Goal: Task Accomplishment & Management: Complete application form

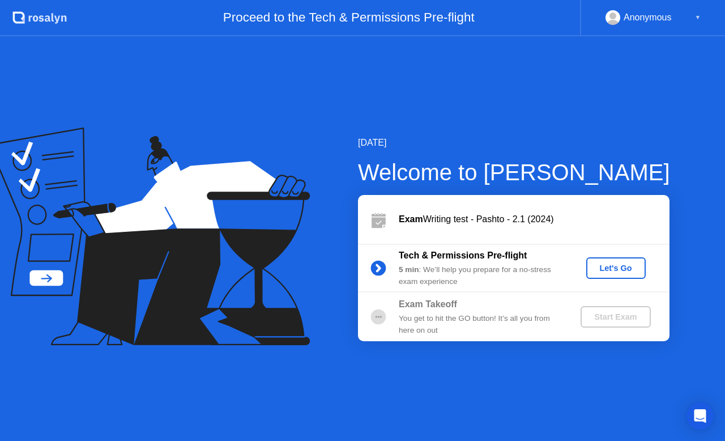
click at [625, 270] on div "Let's Go" at bounding box center [616, 267] width 50 height 9
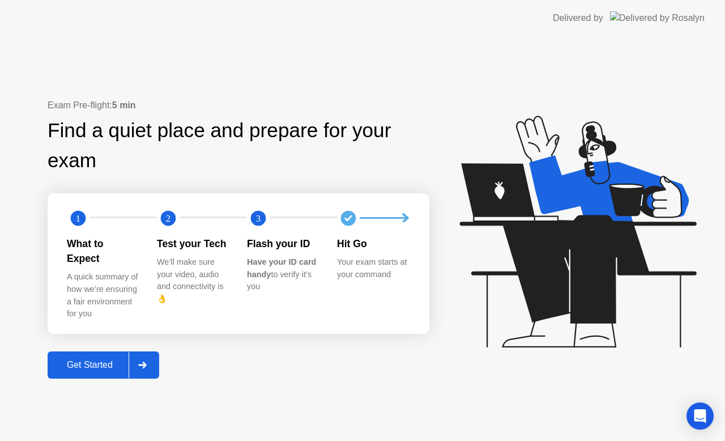
click at [103, 360] on div "Get Started" at bounding box center [90, 365] width 78 height 10
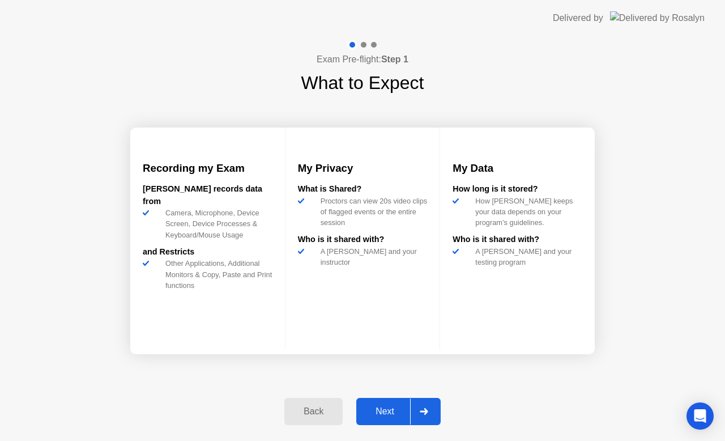
click at [386, 409] on div "Next" at bounding box center [385, 411] width 50 height 10
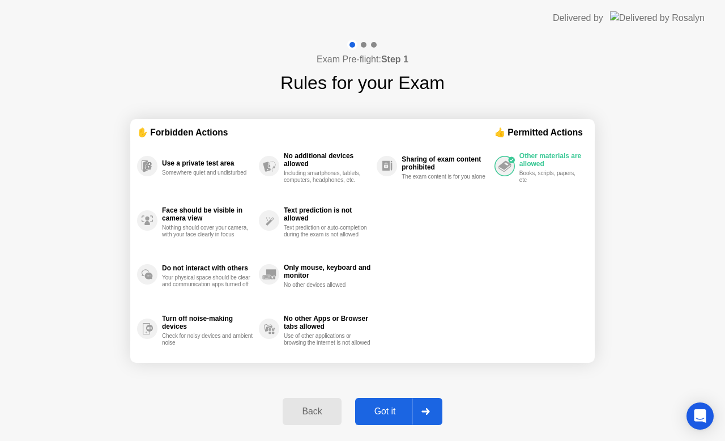
click at [386, 407] on div "Got it" at bounding box center [385, 411] width 53 height 10
select select "**********"
select select "*******"
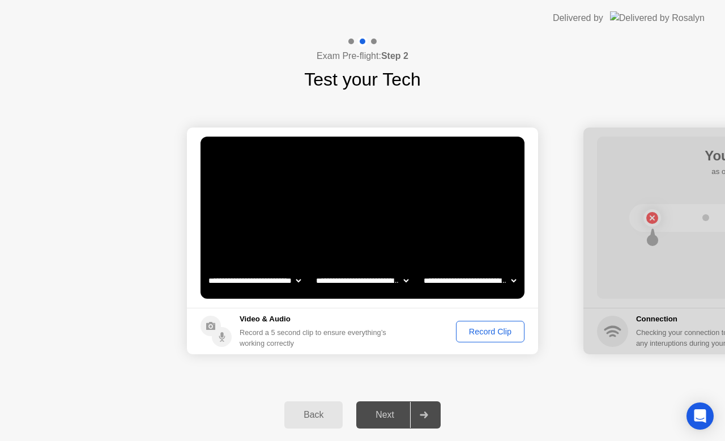
click at [491, 327] on div "Record Clip" at bounding box center [490, 331] width 61 height 9
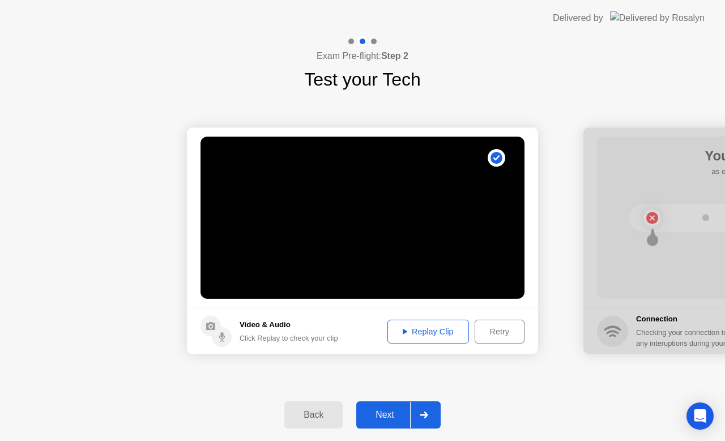
click at [383, 410] on div "Next" at bounding box center [385, 415] width 50 height 10
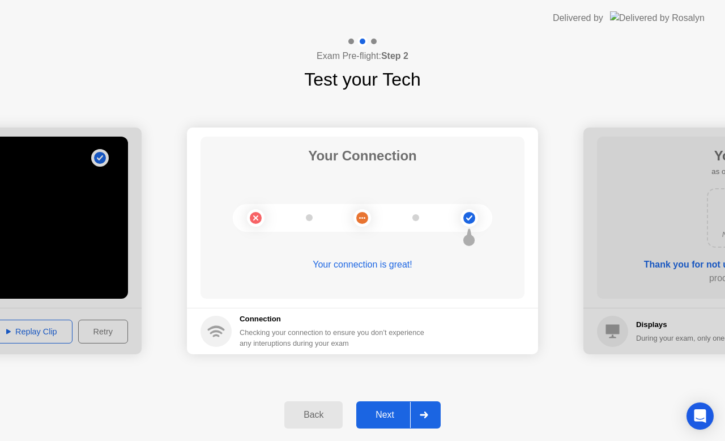
click at [387, 407] on button "Next" at bounding box center [398, 414] width 84 height 27
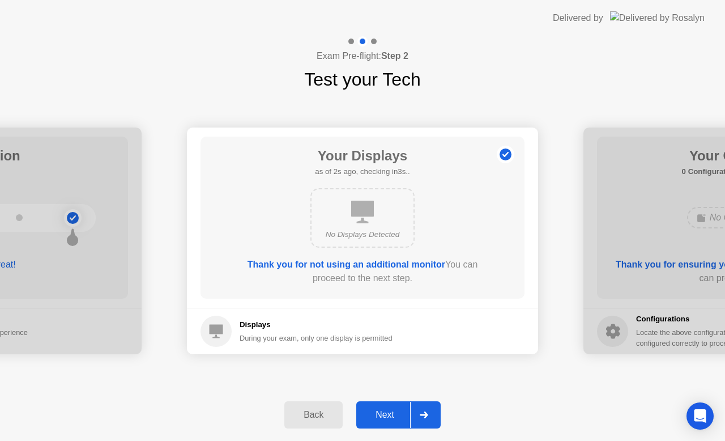
click at [384, 403] on button "Next" at bounding box center [398, 414] width 84 height 27
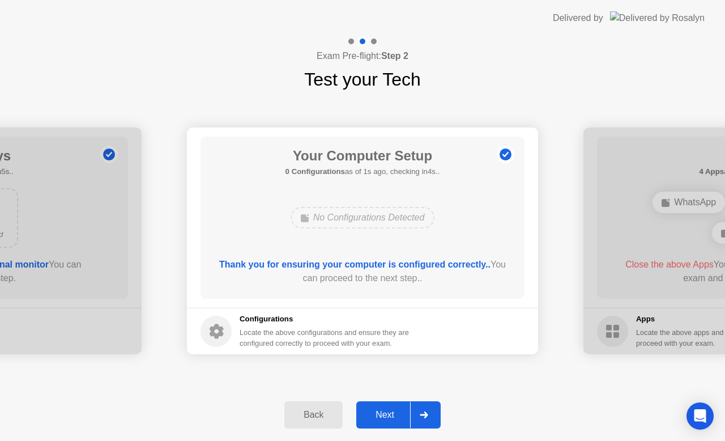
click at [385, 406] on button "Next" at bounding box center [398, 414] width 84 height 27
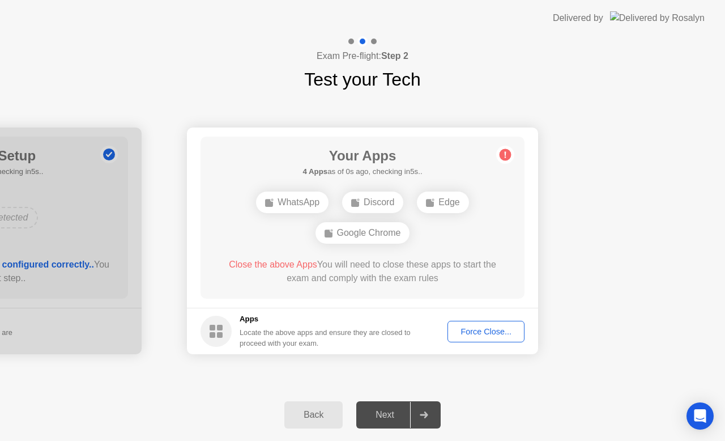
click at [491, 333] on div "Force Close..." at bounding box center [486, 331] width 69 height 9
click at [485, 331] on div "Force Close..." at bounding box center [486, 331] width 69 height 9
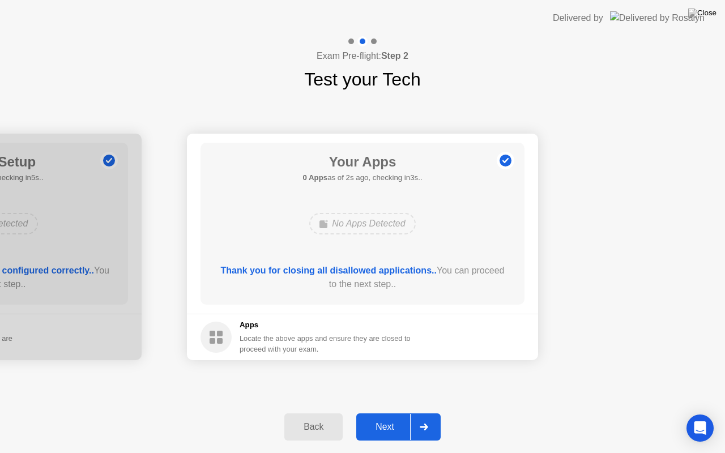
click at [382, 426] on div "Next" at bounding box center [385, 427] width 50 height 10
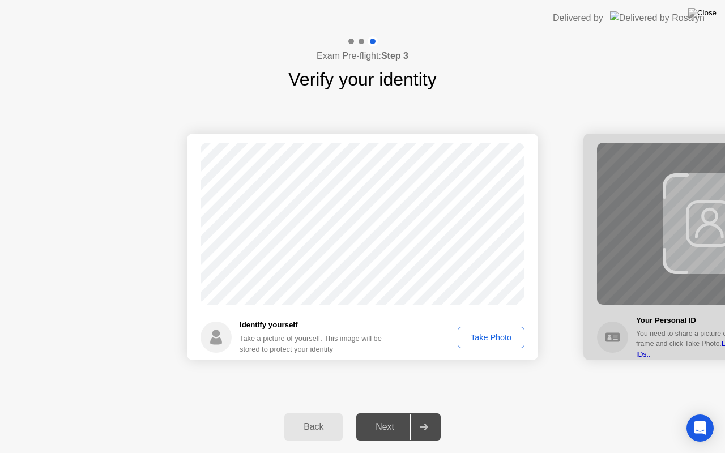
click at [488, 340] on div "Take Photo" at bounding box center [491, 337] width 59 height 9
click at [384, 428] on div "Next" at bounding box center [385, 427] width 50 height 10
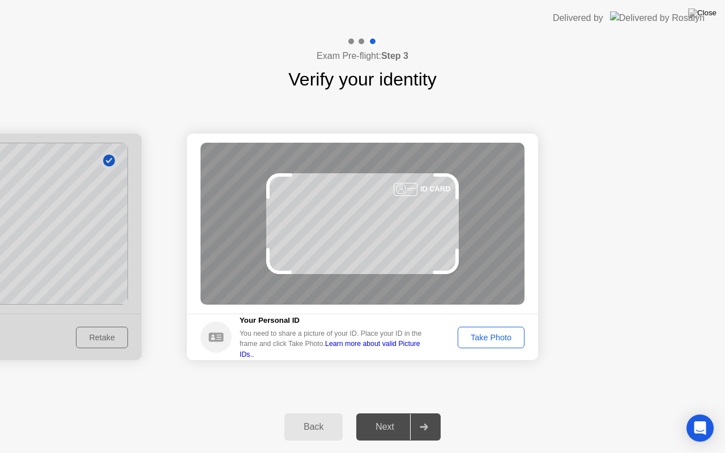
click at [479, 335] on div "Take Photo" at bounding box center [491, 337] width 59 height 9
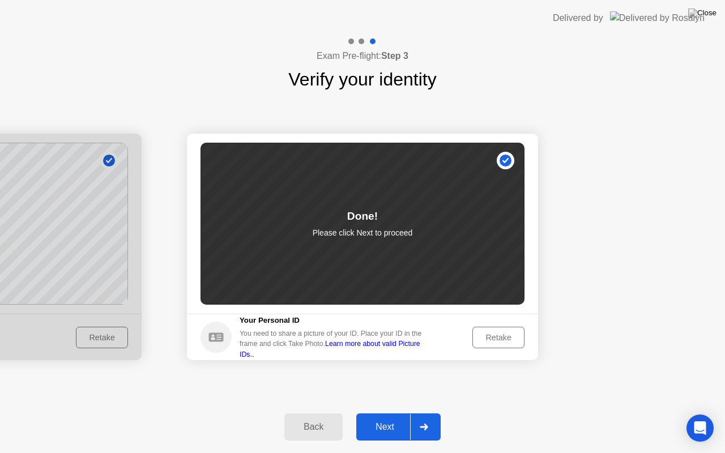
click at [386, 431] on div "Next" at bounding box center [385, 427] width 50 height 10
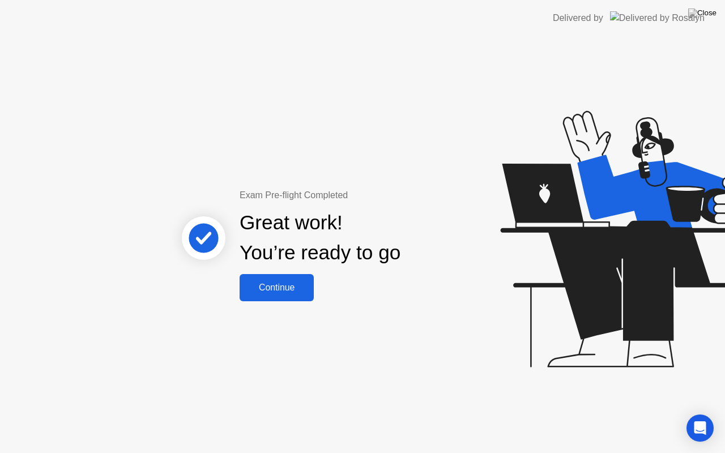
click at [285, 291] on div "Continue" at bounding box center [276, 288] width 67 height 10
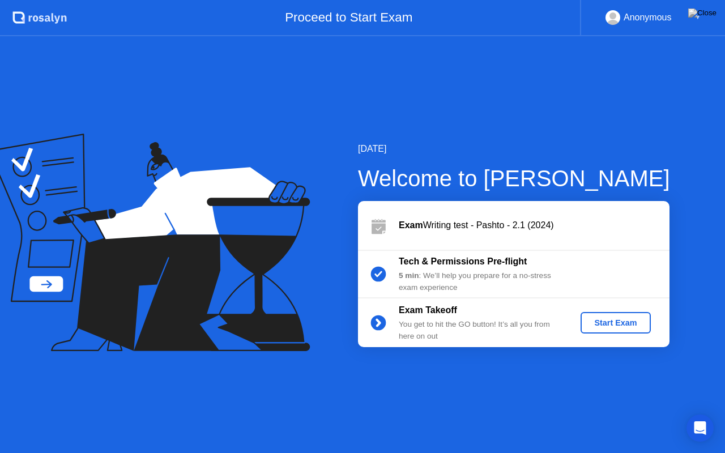
click at [624, 321] on div "Start Exam" at bounding box center [615, 322] width 61 height 9
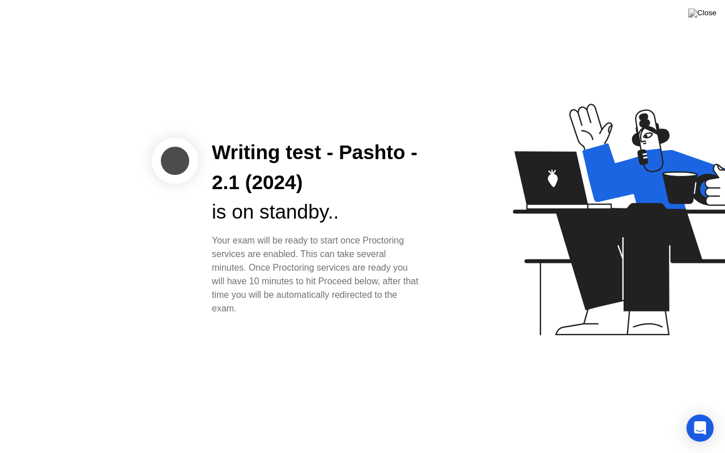
click at [484, 302] on icon at bounding box center [629, 225] width 292 height 290
click at [394, 210] on div "is on standby.." at bounding box center [317, 212] width 210 height 30
click at [709, 17] on img at bounding box center [702, 12] width 28 height 9
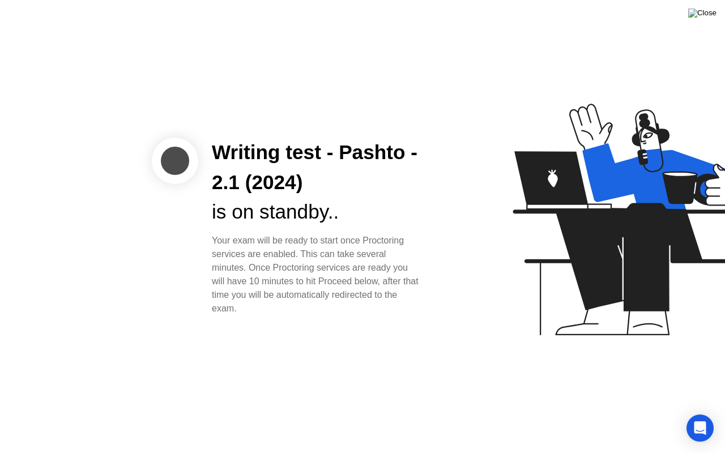
click at [707, 18] on img at bounding box center [702, 12] width 28 height 9
